Goal: Information Seeking & Learning: Check status

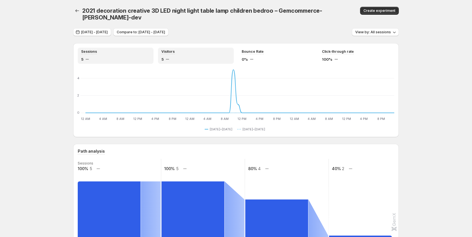
click at [170, 49] on div "Visitors 5" at bounding box center [195, 55] width 69 height 13
click at [130, 49] on div "Sessions 5" at bounding box center [115, 55] width 69 height 13
click at [202, 57] on div "5" at bounding box center [195, 60] width 69 height 6
click at [127, 57] on div "5" at bounding box center [115, 60] width 69 height 6
click at [172, 49] on div "Visitors 5" at bounding box center [195, 55] width 69 height 13
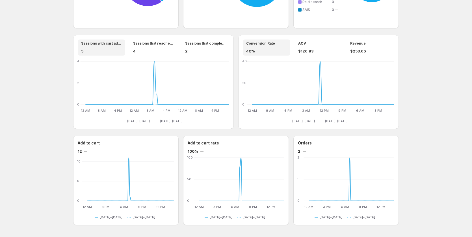
scroll to position [478, 0]
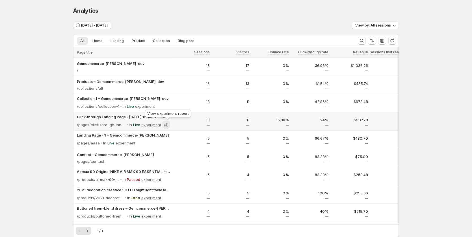
click at [168, 125] on icon at bounding box center [167, 125] width 1 height 3
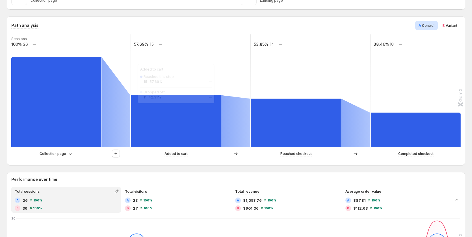
scroll to position [47, 0]
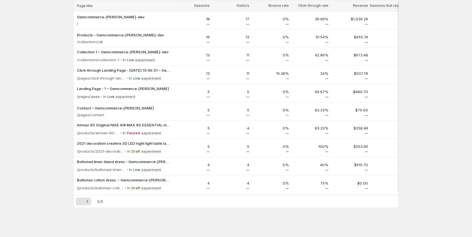
scroll to position [47, 0]
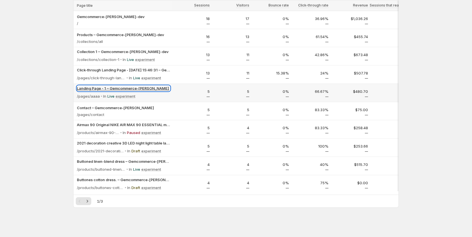
click at [125, 87] on p "Landing Page - 1 – Gemcommerce-sandy-dev" at bounding box center [123, 89] width 93 height 6
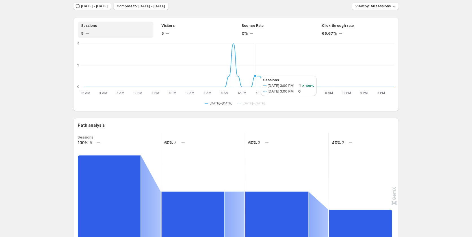
scroll to position [28, 0]
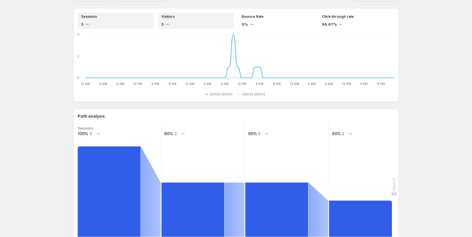
click at [181, 25] on div "5" at bounding box center [195, 24] width 69 height 6
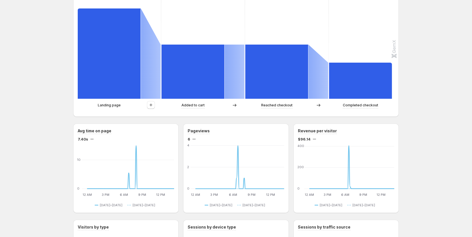
scroll to position [0, 0]
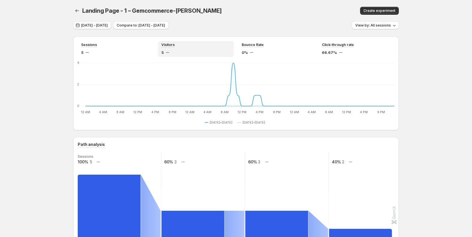
click at [90, 22] on button "[DATE] - [DATE]" at bounding box center [92, 25] width 38 height 8
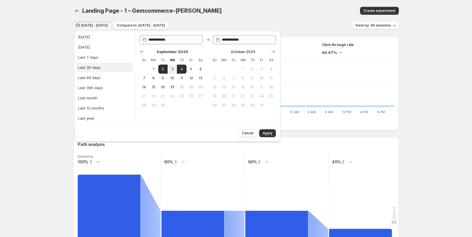
click at [98, 68] on div "Last 30 days" at bounding box center [89, 68] width 23 height 6
type input "**********"
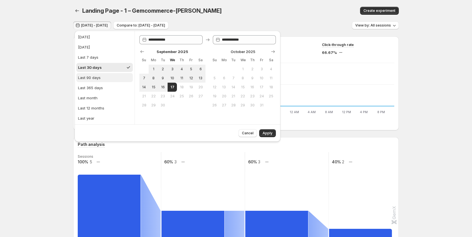
click at [100, 75] on div "Last 90 days" at bounding box center [89, 78] width 23 height 6
click at [140, 49] on icon "Show previous month, August 2025" at bounding box center [142, 52] width 6 height 6
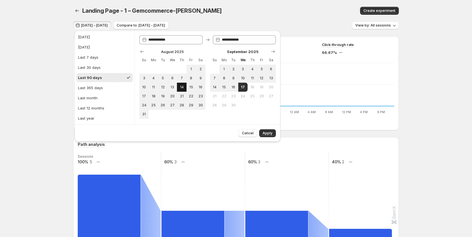
drag, startPoint x: 167, startPoint y: 86, endPoint x: 180, endPoint y: 92, distance: 13.8
click at [172, 88] on tr "10 11 12 13 14 15 16" at bounding box center [172, 87] width 66 height 9
click at [169, 90] on button "13" at bounding box center [172, 87] width 9 height 9
type input "**********"
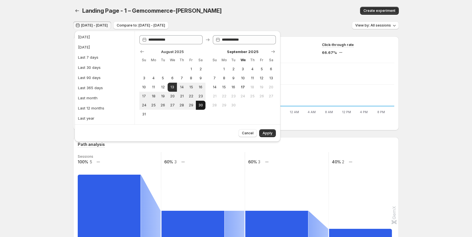
click at [201, 108] on button "30" at bounding box center [200, 105] width 9 height 9
type input "**********"
click at [265, 132] on span "Apply" at bounding box center [268, 133] width 10 height 5
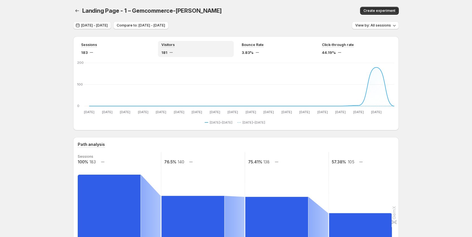
click at [92, 25] on span "Aug 13, 2025 - Aug 30, 2025" at bounding box center [94, 25] width 27 height 5
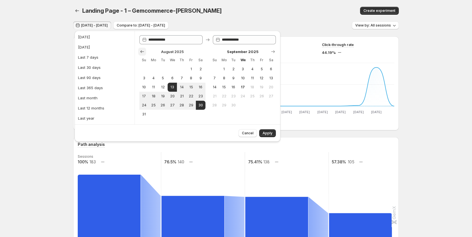
click at [139, 55] on button "Show previous month, July 2025" at bounding box center [142, 52] width 8 height 8
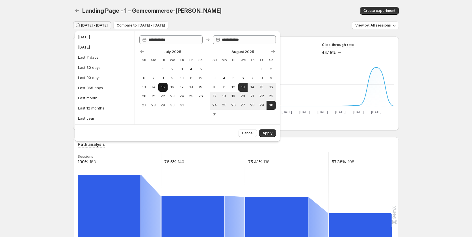
click at [161, 85] on span "15" at bounding box center [163, 87] width 5 height 5
type input "**********"
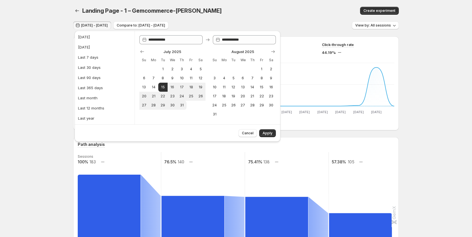
click at [204, 105] on td at bounding box center [200, 105] width 9 height 9
click at [201, 95] on span "26" at bounding box center [200, 96] width 5 height 5
type input "**********"
click at [268, 134] on span "Apply" at bounding box center [268, 133] width 10 height 5
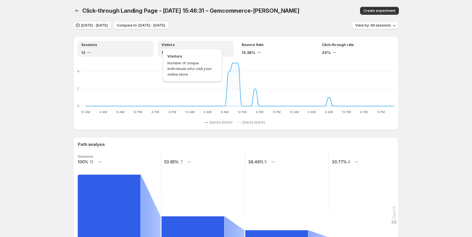
click at [183, 53] on div "Visitors Number of unique individuals who visit your online store" at bounding box center [192, 65] width 59 height 33
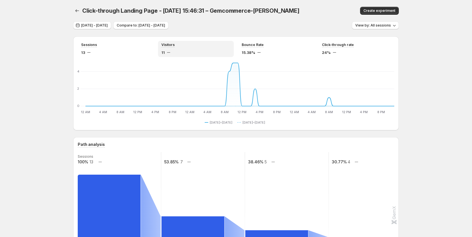
click at [191, 47] on div "Visitors" at bounding box center [195, 45] width 69 height 5
click at [132, 55] on div "13" at bounding box center [115, 53] width 69 height 6
click at [127, 45] on div "Sessions" at bounding box center [115, 45] width 69 height 5
click at [190, 51] on div "11" at bounding box center [195, 53] width 69 height 6
click at [126, 47] on div "Sessions" at bounding box center [115, 45] width 69 height 5
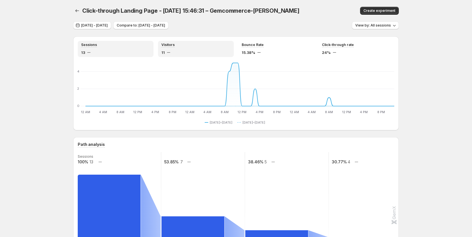
click at [190, 47] on div "Visitors" at bounding box center [195, 45] width 69 height 5
click at [131, 46] on div "Sessions" at bounding box center [115, 45] width 69 height 5
click at [174, 46] on span "Visitors" at bounding box center [167, 45] width 13 height 5
click at [271, 48] on div "Bounce Rate 15.38%" at bounding box center [276, 49] width 69 height 13
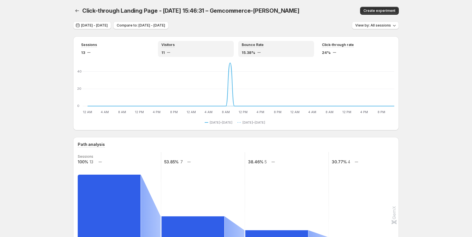
click at [196, 44] on div "Visitors" at bounding box center [195, 45] width 69 height 5
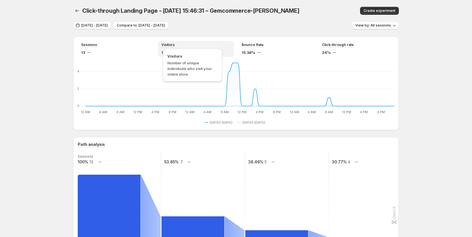
click at [172, 45] on span "Visitors" at bounding box center [167, 45] width 13 height 5
click at [104, 40] on div "Sessions 13 Visitors 11 Bounce Rate 15.38% Click-through rate 24% 12 AM 12 AM 4…" at bounding box center [236, 83] width 326 height 94
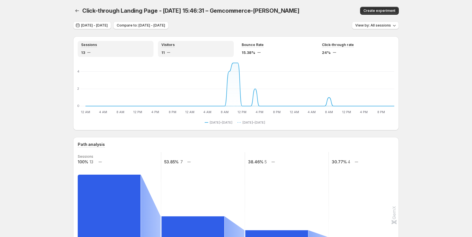
click at [106, 44] on div "Sessions" at bounding box center [115, 45] width 69 height 5
click at [169, 47] on div "Visitors" at bounding box center [167, 45] width 13 height 5
click at [121, 47] on div "Sessions" at bounding box center [115, 45] width 69 height 5
click at [180, 53] on div "11" at bounding box center [195, 53] width 69 height 6
click at [120, 48] on div "Sessions 13" at bounding box center [115, 49] width 69 height 13
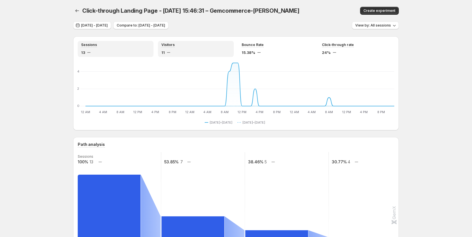
click at [176, 52] on div "11" at bounding box center [195, 53] width 69 height 6
drag, startPoint x: 129, startPoint y: 49, endPoint x: 182, endPoint y: 48, distance: 52.9
click at [132, 49] on div "Sessions 13" at bounding box center [115, 49] width 69 height 13
click at [182, 48] on div "Visitors 11" at bounding box center [195, 49] width 69 height 13
click at [116, 40] on div "Sessions 13 Visitors 11 Bounce Rate 15.38% Click-through rate 24% 12 AM 12 AM 4…" at bounding box center [236, 83] width 326 height 94
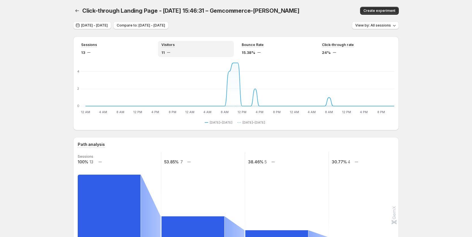
click at [199, 47] on div "Visitors" at bounding box center [195, 45] width 69 height 5
click at [141, 47] on div "Sessions" at bounding box center [115, 45] width 69 height 5
click at [190, 47] on div "Visitors" at bounding box center [195, 45] width 69 height 5
click at [126, 42] on div "Sessions 13" at bounding box center [116, 49] width 76 height 16
click at [189, 51] on div "11" at bounding box center [195, 53] width 69 height 6
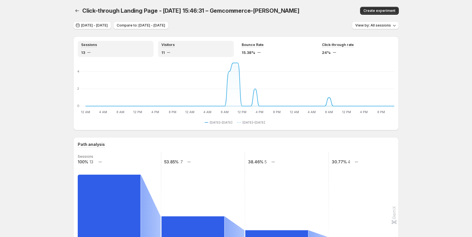
drag, startPoint x: 122, startPoint y: 52, endPoint x: 190, endPoint y: 52, distance: 68.1
click at [124, 52] on div "13" at bounding box center [115, 53] width 69 height 6
click at [190, 52] on div "11" at bounding box center [195, 53] width 69 height 6
